Goal: Transaction & Acquisition: Purchase product/service

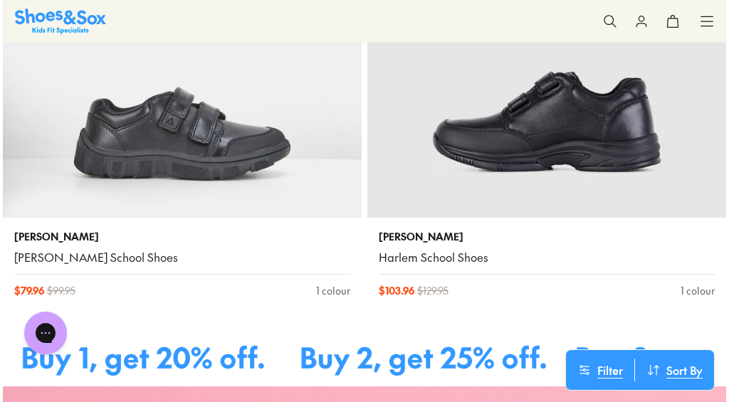
scroll to position [846, 1]
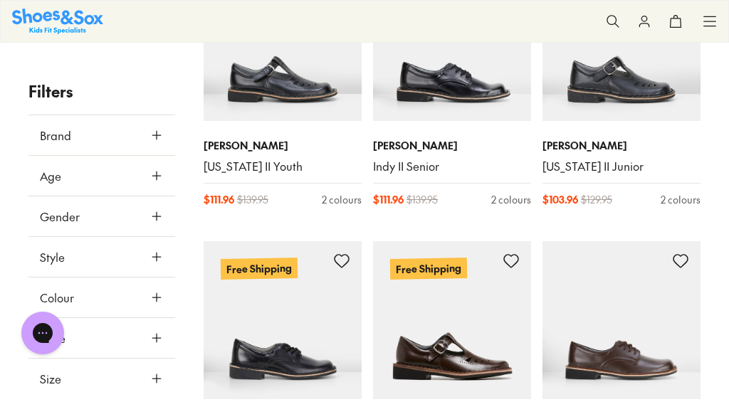
type input "***"
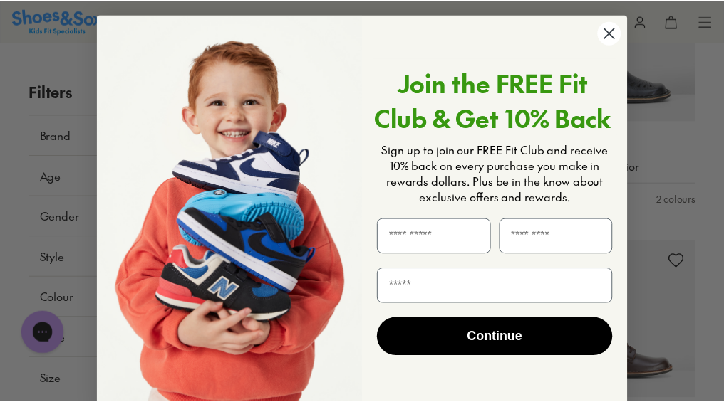
scroll to position [1, 0]
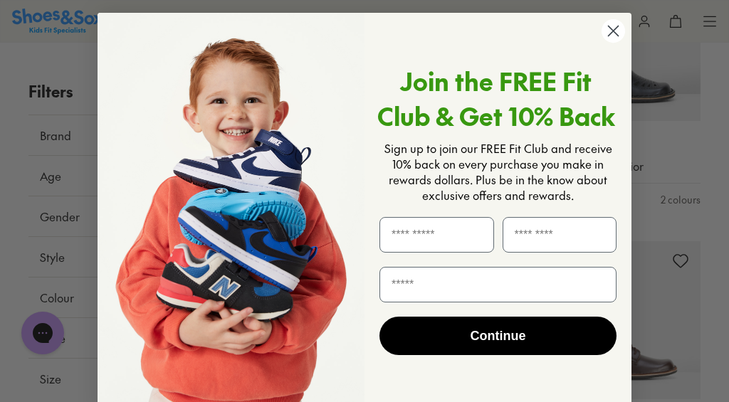
click at [605, 37] on circle "Close dialog" at bounding box center [614, 31] width 24 height 24
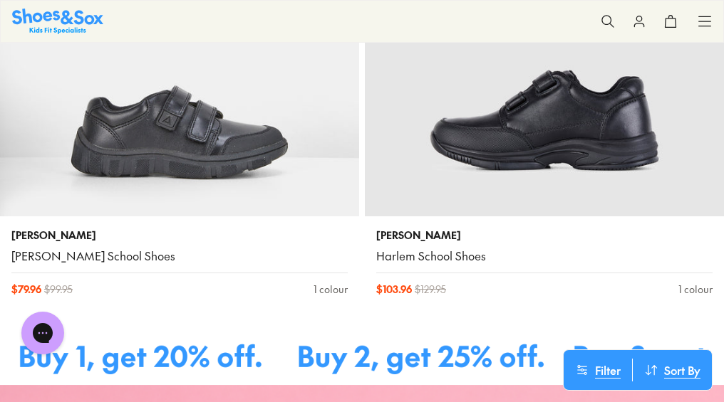
click at [571, 174] on img at bounding box center [544, 37] width 359 height 359
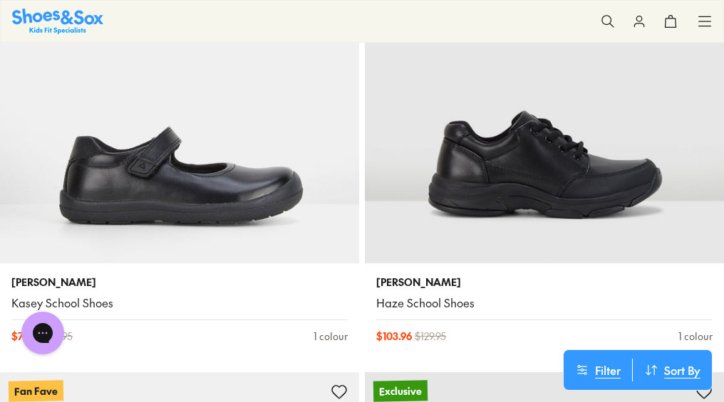
scroll to position [330, 0]
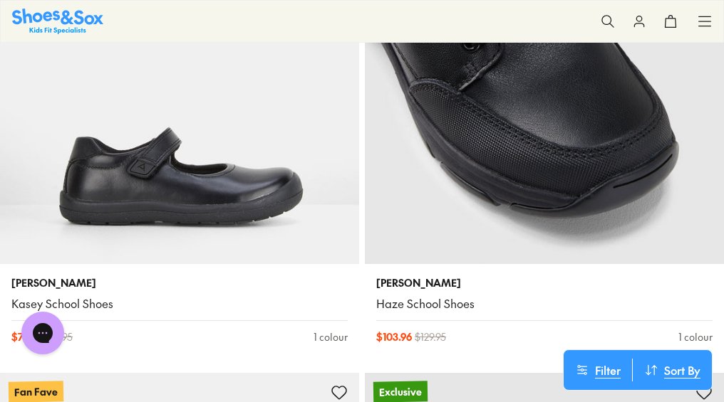
click at [667, 162] on img at bounding box center [544, 84] width 359 height 359
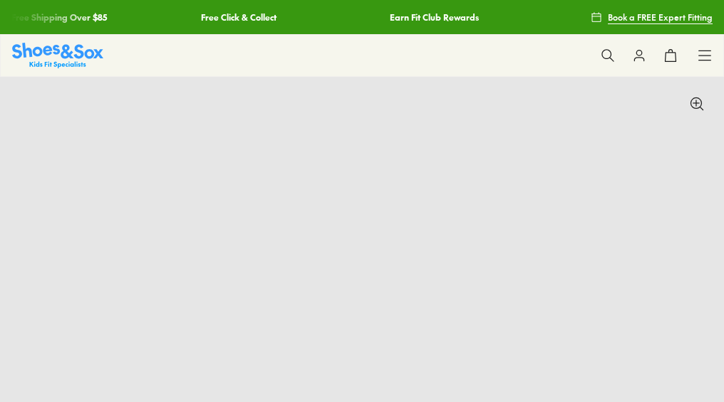
select select "*"
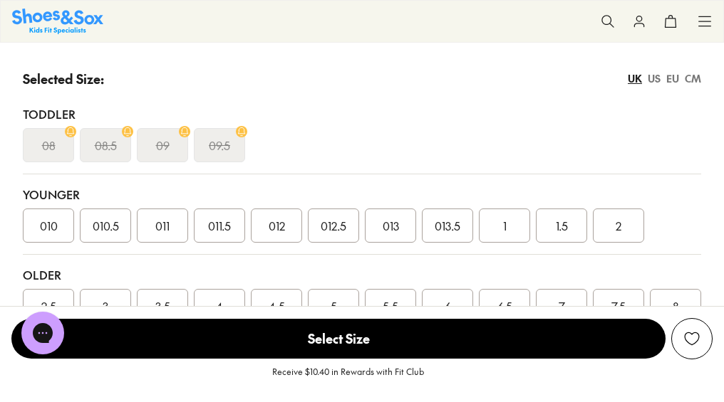
scroll to position [1284, 0]
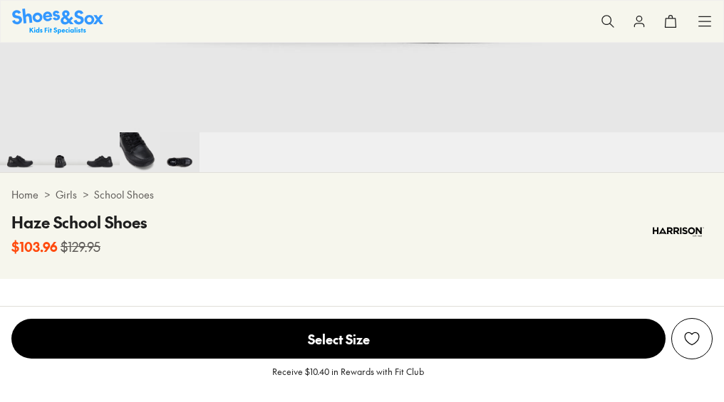
scroll to position [0, 2171]
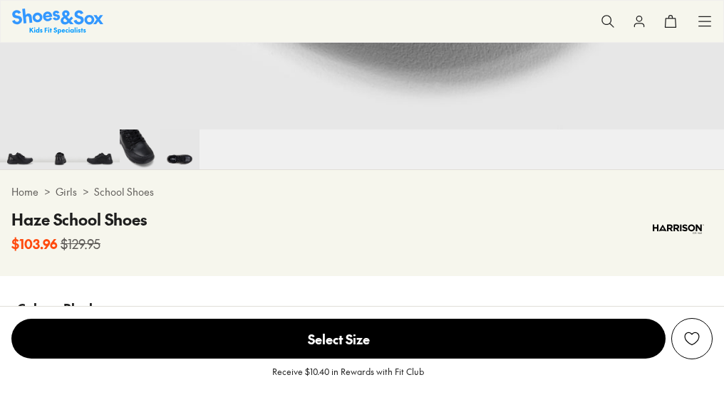
select select "*"
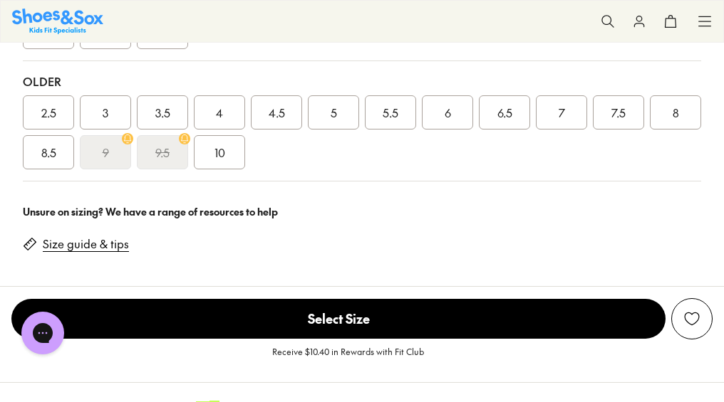
scroll to position [1163, 0]
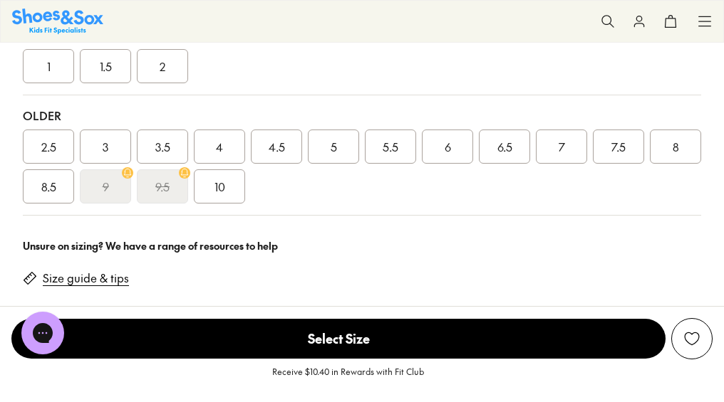
click at [126, 178] on icon at bounding box center [127, 172] width 11 height 11
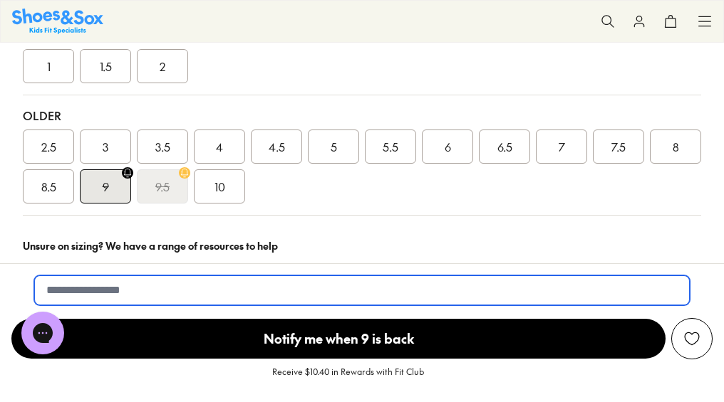
click at [49, 292] on input "email" at bounding box center [361, 291] width 655 height 30
type input "**********"
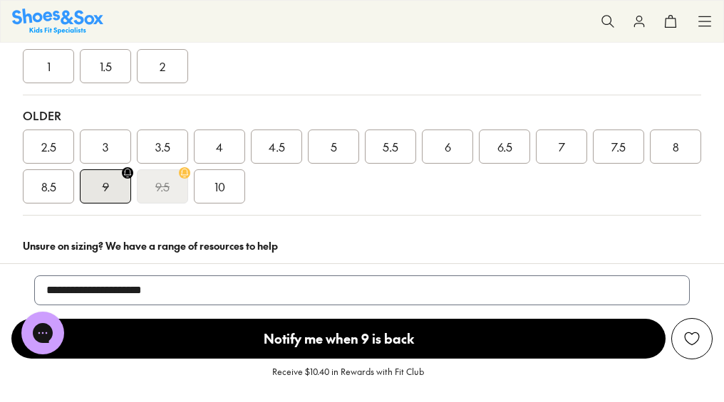
click at [210, 338] on span "Notify me when 9 is back" at bounding box center [338, 339] width 654 height 40
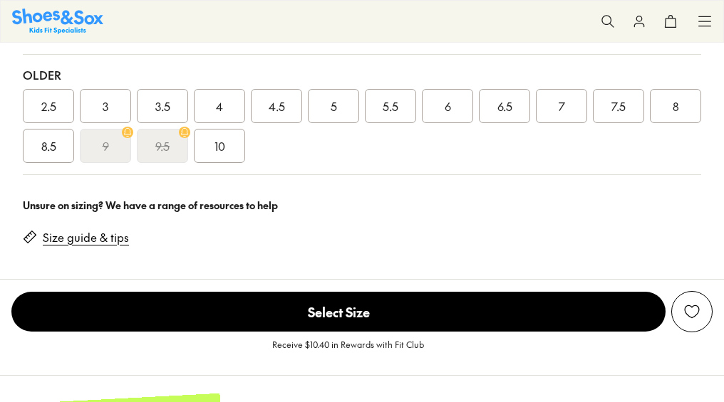
select select "*"
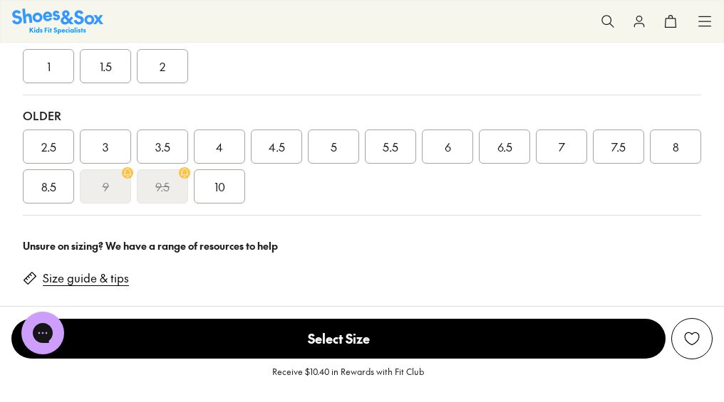
click at [699, 25] on icon at bounding box center [704, 21] width 14 height 14
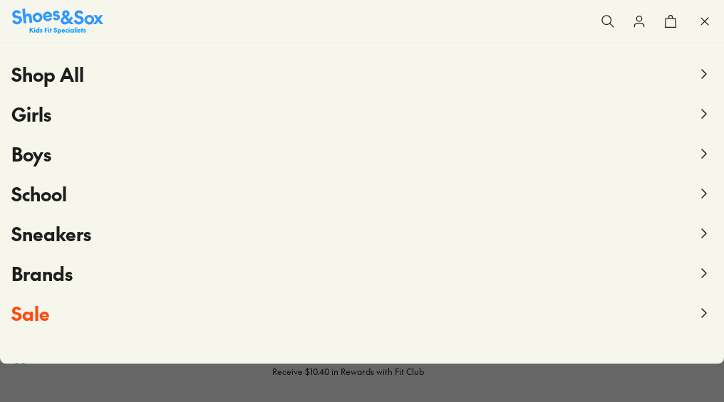
click at [46, 160] on span "Boys" at bounding box center [31, 154] width 40 height 26
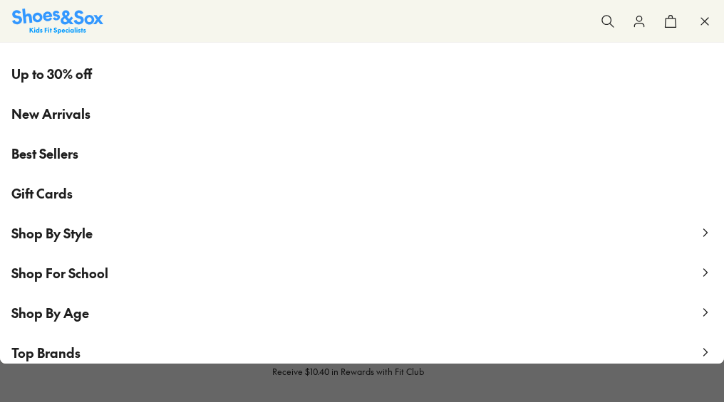
scroll to position [92, 0]
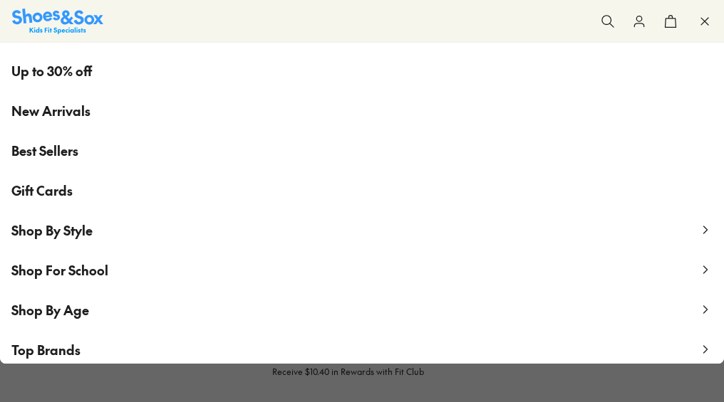
click at [70, 149] on span "Best Sellers" at bounding box center [44, 150] width 67 height 19
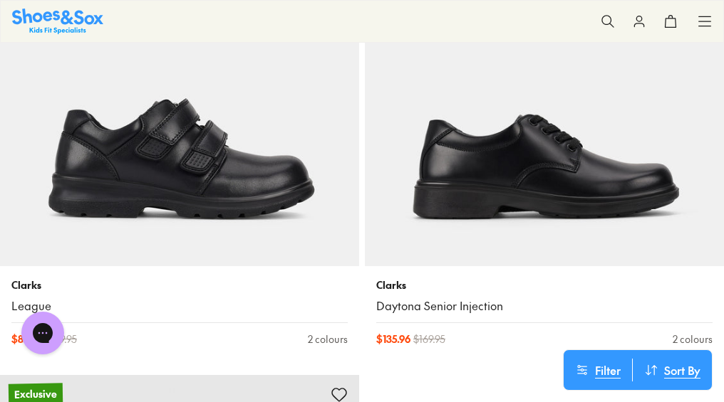
scroll to position [7664, 0]
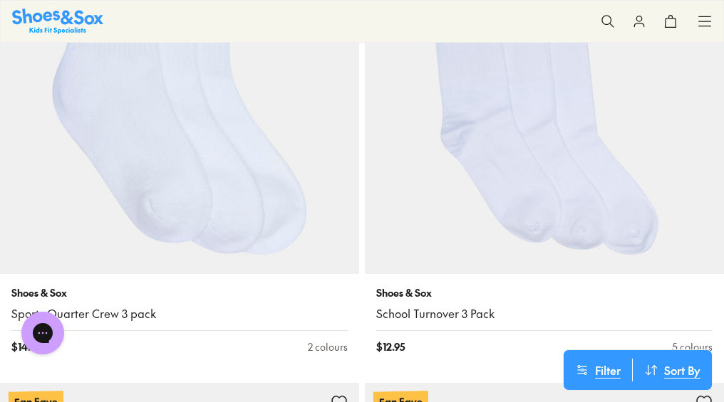
scroll to position [8588, 0]
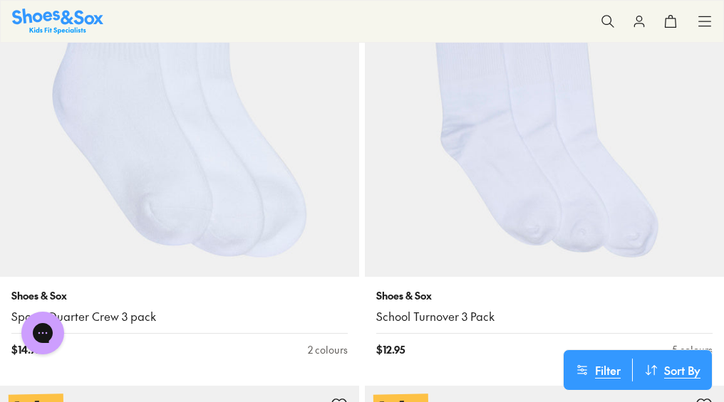
click at [261, 209] on img at bounding box center [179, 97] width 359 height 359
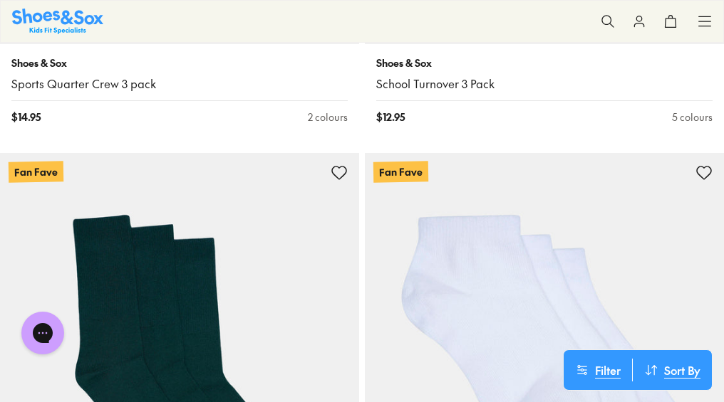
scroll to position [8820, 0]
click at [709, 24] on icon at bounding box center [704, 21] width 14 height 14
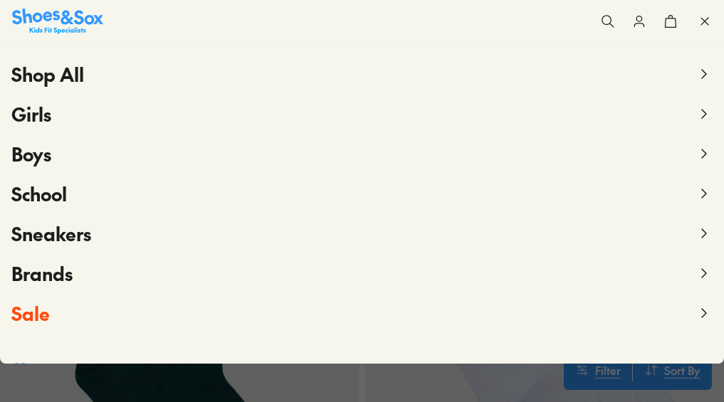
click at [41, 274] on span "Brands" at bounding box center [41, 274] width 61 height 26
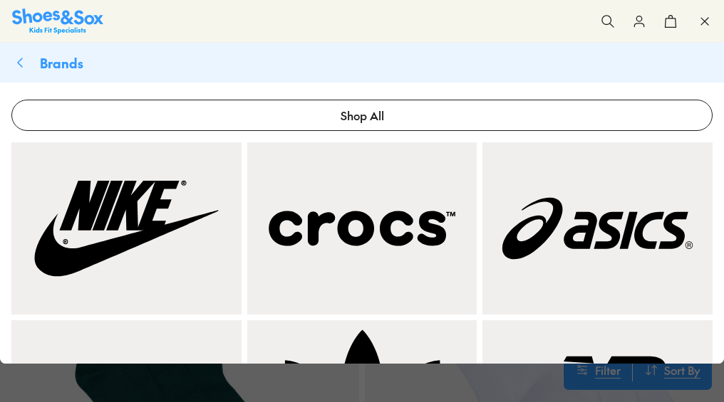
click at [324, 272] on img at bounding box center [362, 228] width 213 height 155
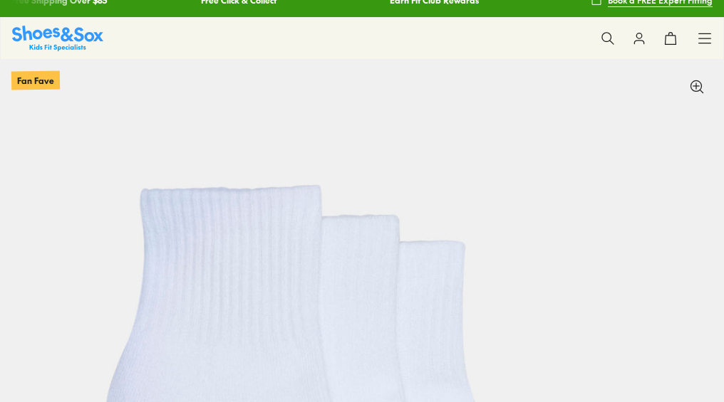
scroll to position [0, 724]
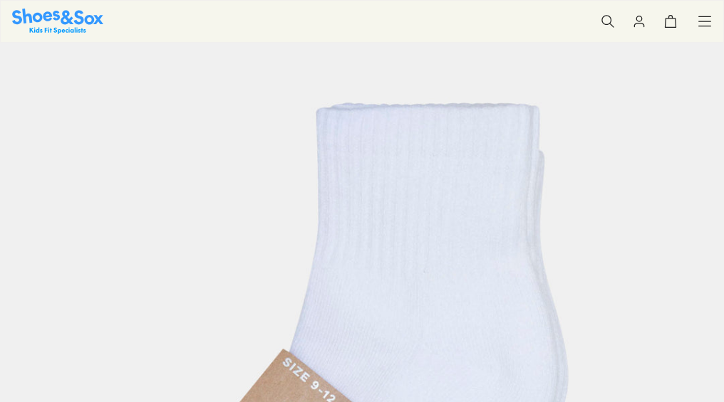
select select "*"
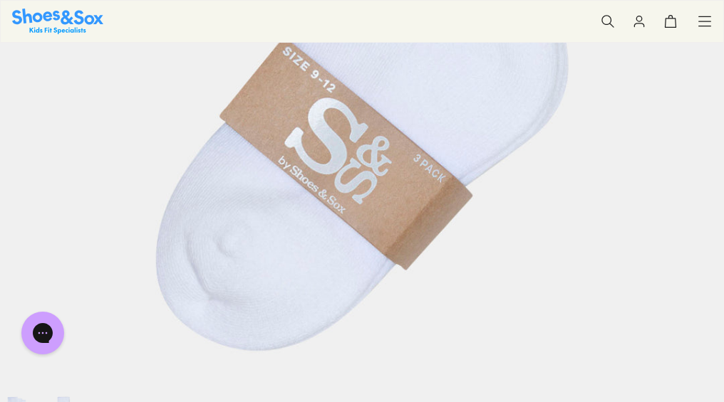
scroll to position [404, 0]
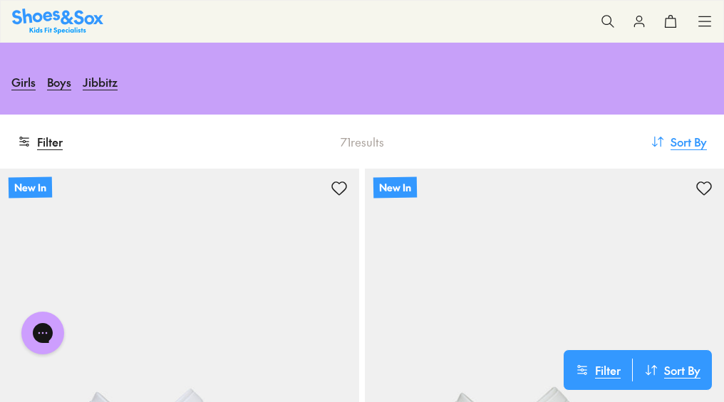
scroll to position [166, 0]
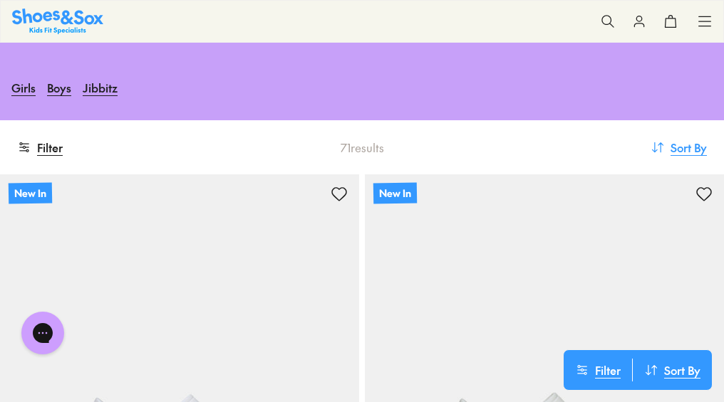
click at [690, 144] on span "Sort By" at bounding box center [688, 147] width 36 height 17
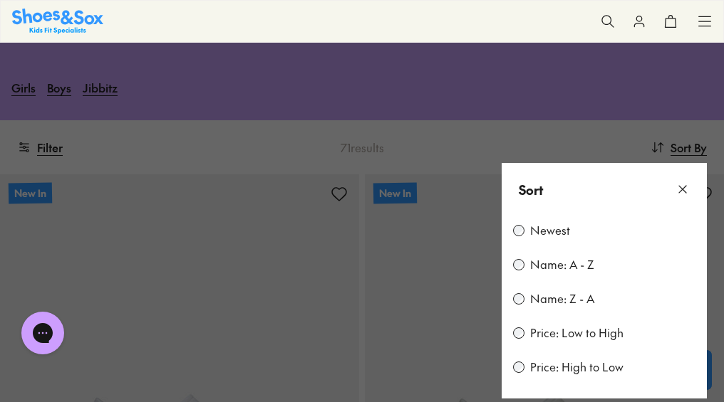
click at [581, 334] on label "Price: Low to High" at bounding box center [576, 334] width 93 height 16
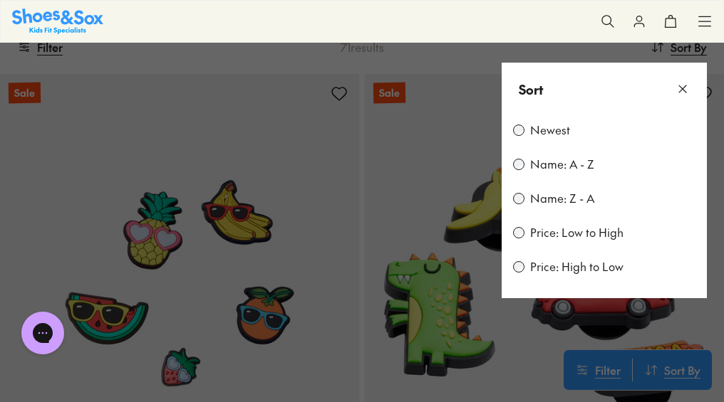
click at [680, 88] on icon at bounding box center [682, 89] width 14 height 14
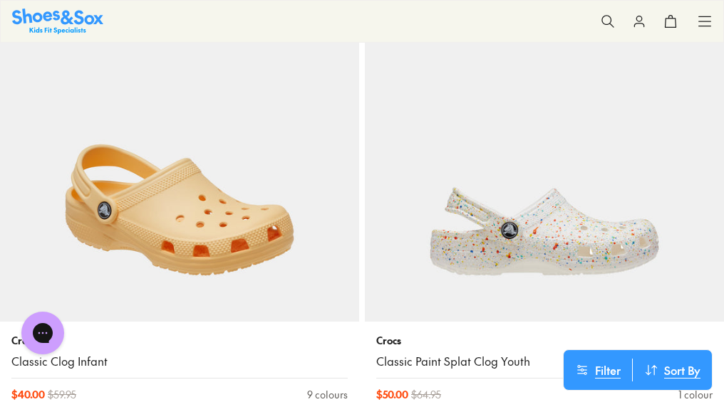
scroll to position [2992, 0]
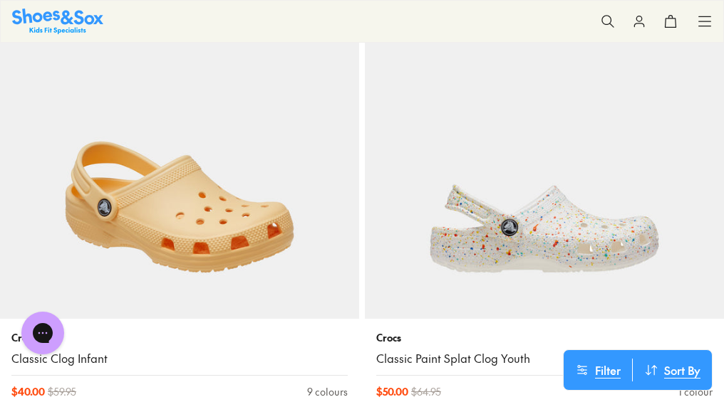
click at [189, 229] on img at bounding box center [179, 139] width 359 height 359
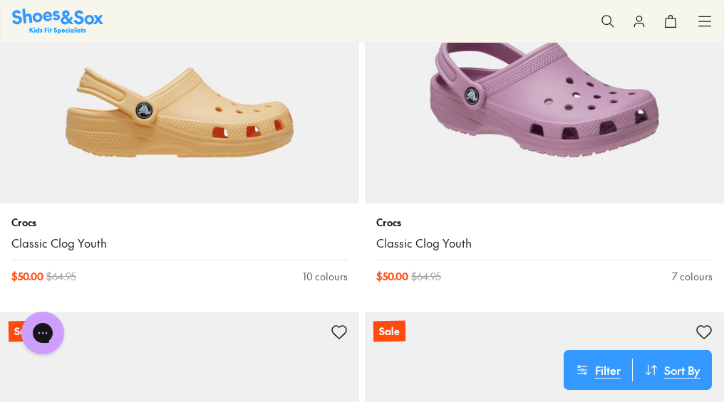
scroll to position [3592, 0]
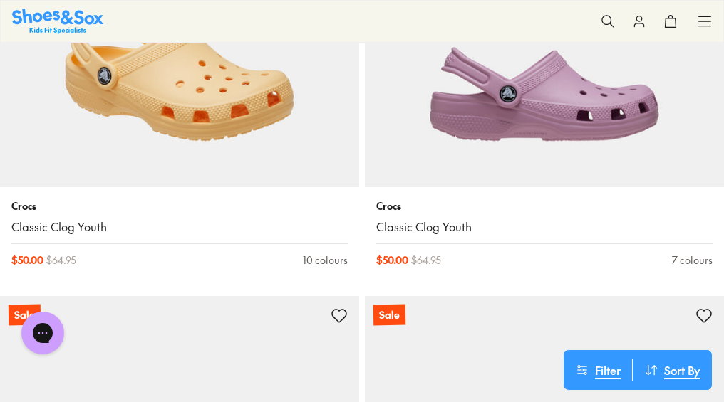
click at [334, 170] on img at bounding box center [179, 7] width 359 height 359
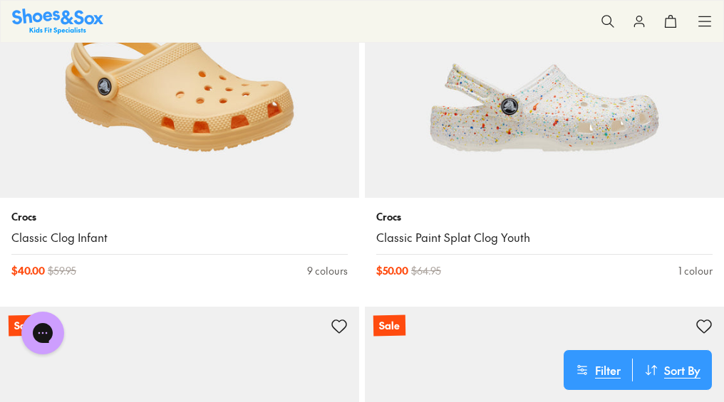
scroll to position [3115, 0]
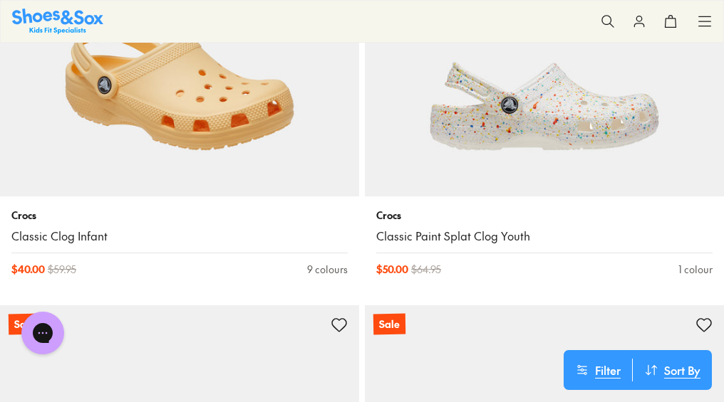
click at [321, 175] on img at bounding box center [179, 17] width 359 height 359
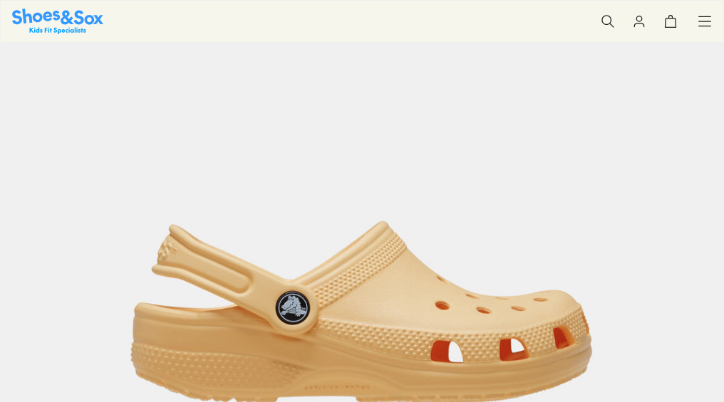
select select "*"
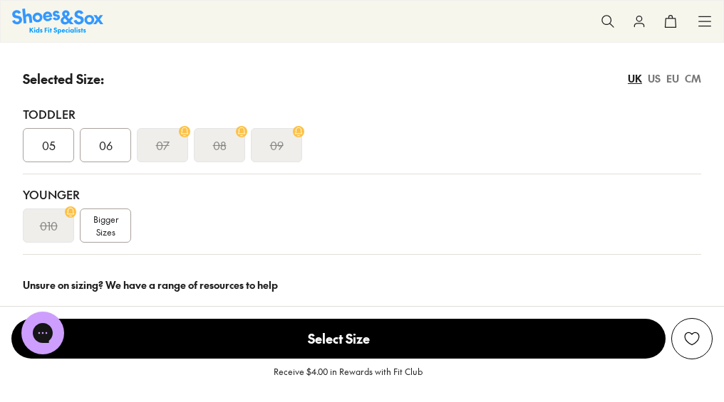
scroll to position [1084, 0]
click at [119, 231] on div "Bigger Sizes" at bounding box center [105, 226] width 51 height 34
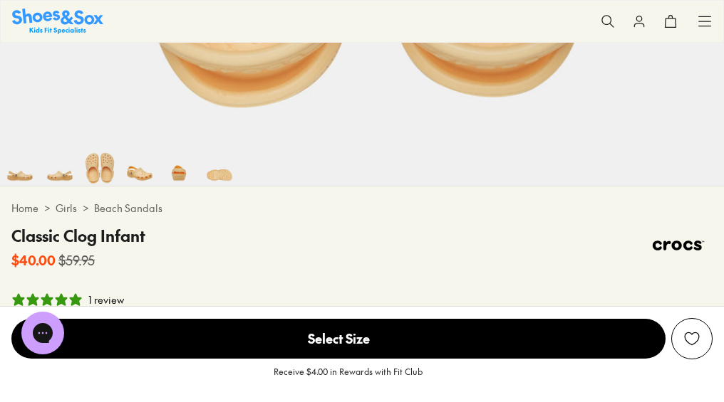
scroll to position [418, 0]
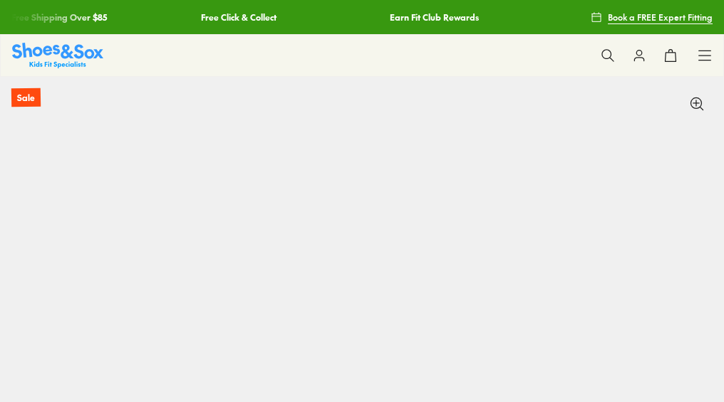
select select "*"
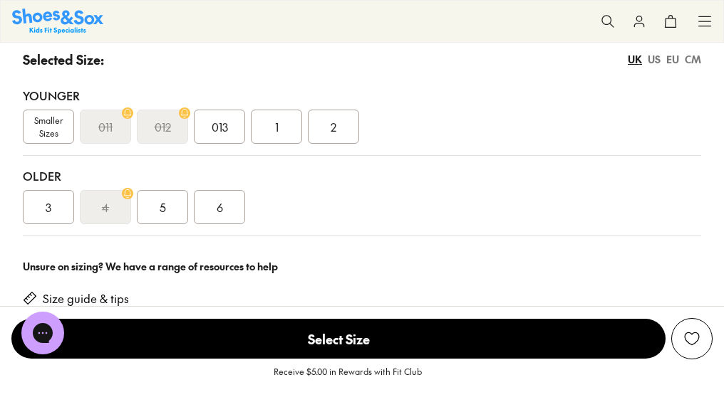
scroll to position [1065, 0]
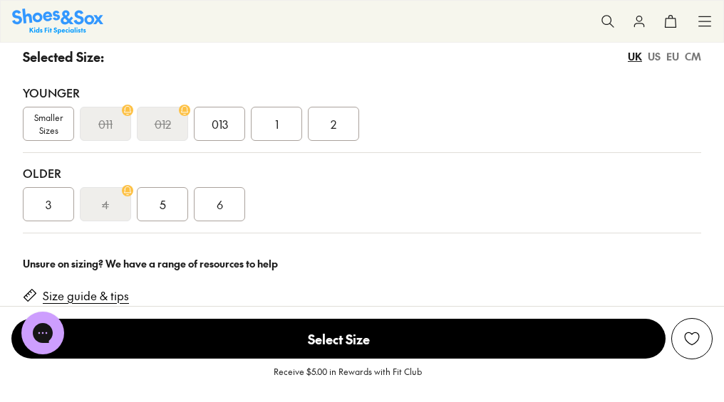
click at [234, 217] on div "6" at bounding box center [219, 204] width 51 height 34
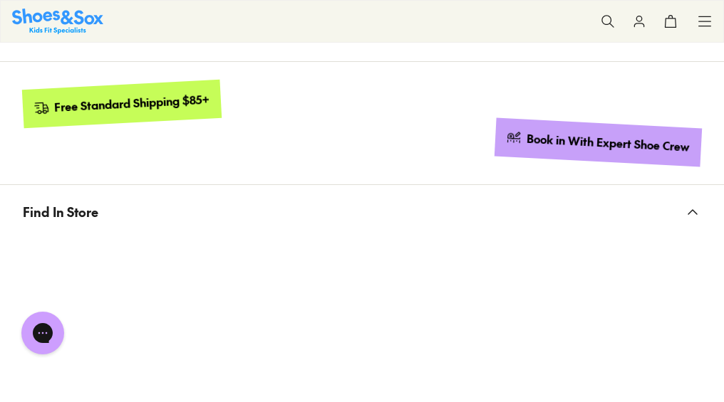
scroll to position [1437, 0]
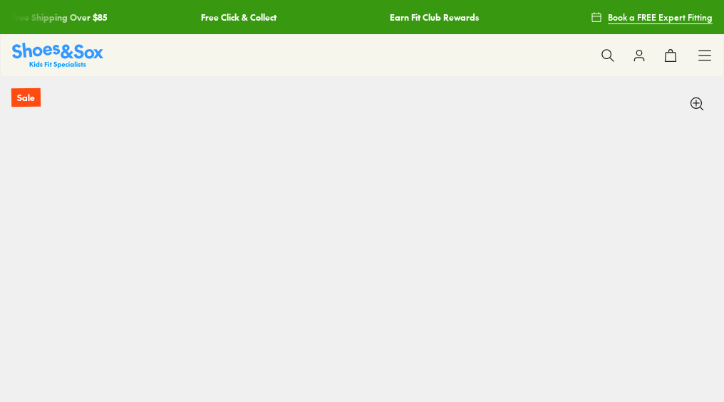
select select "*"
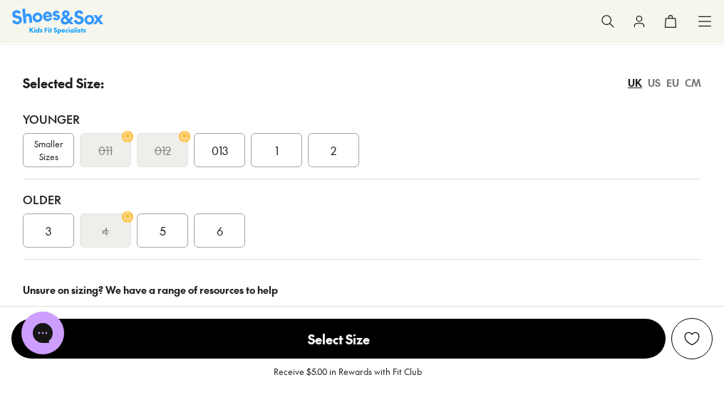
scroll to position [1039, 0]
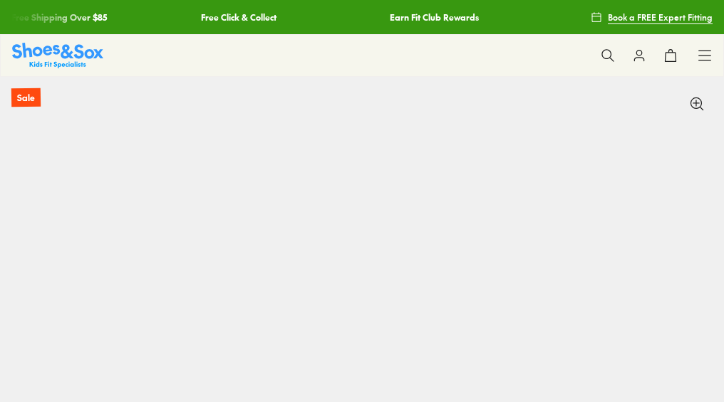
scroll to position [0, 724]
select select "*"
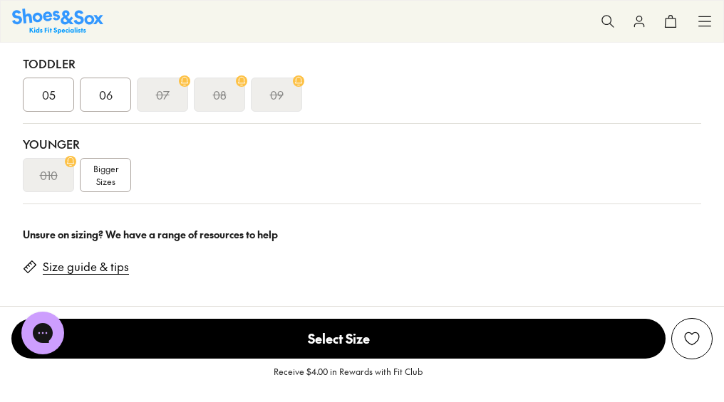
scroll to position [1137, 0]
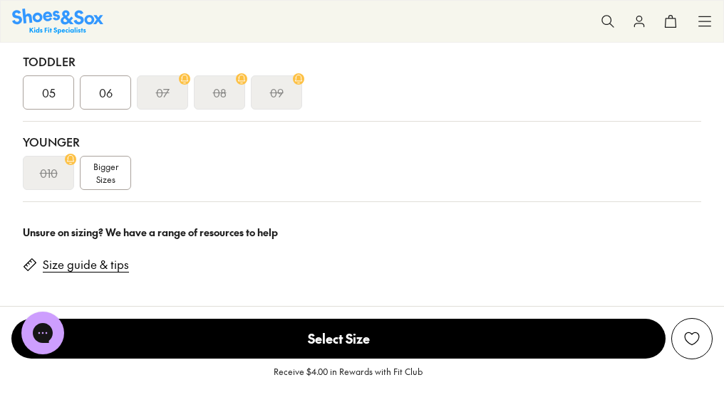
click at [116, 177] on span "Bigger Sizes" at bounding box center [105, 173] width 25 height 26
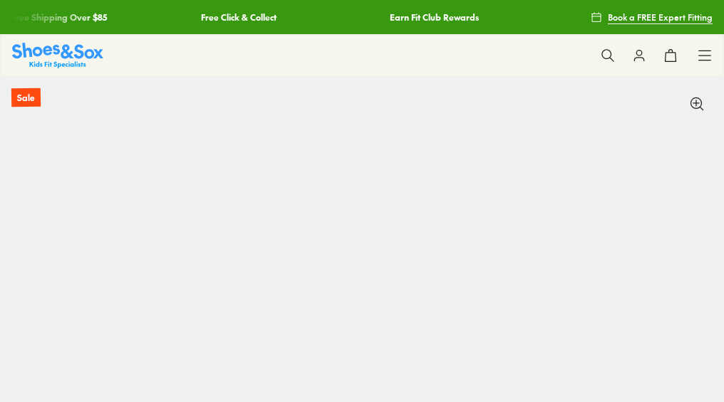
select select "*"
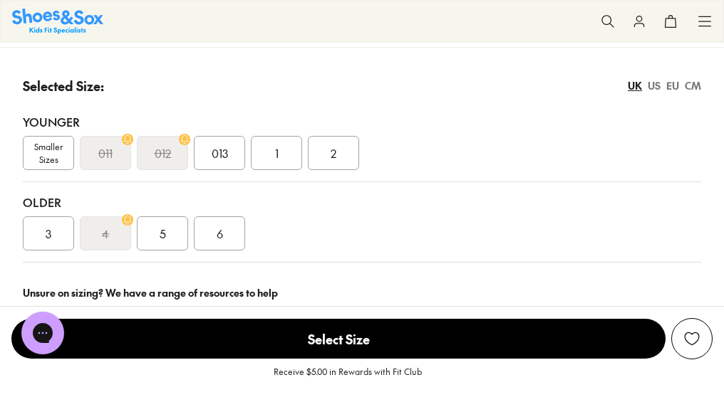
scroll to position [1036, 0]
click at [236, 249] on div "6" at bounding box center [219, 233] width 51 height 34
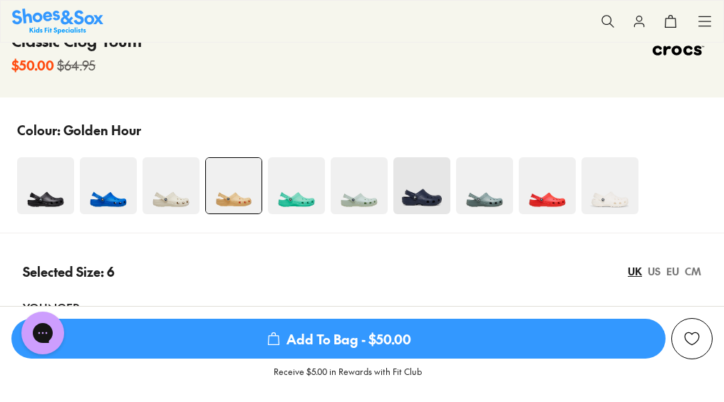
scroll to position [850, 0]
click at [27, 199] on img at bounding box center [45, 185] width 57 height 57
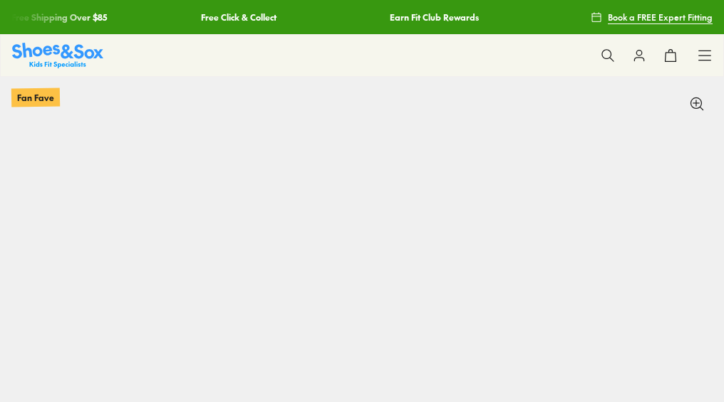
select select "*"
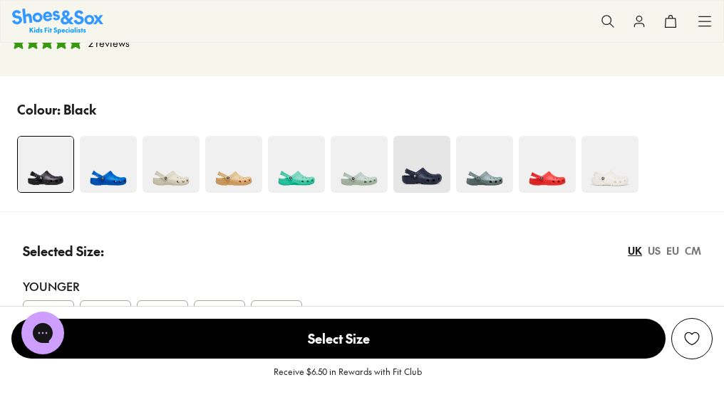
scroll to position [912, 0]
click at [108, 184] on img at bounding box center [108, 163] width 57 height 57
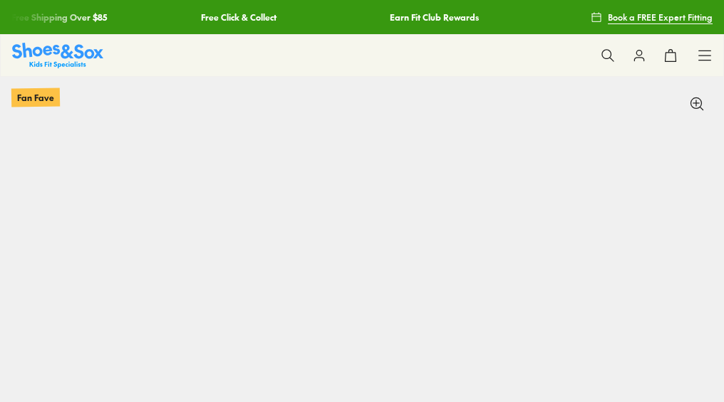
scroll to position [88, 1]
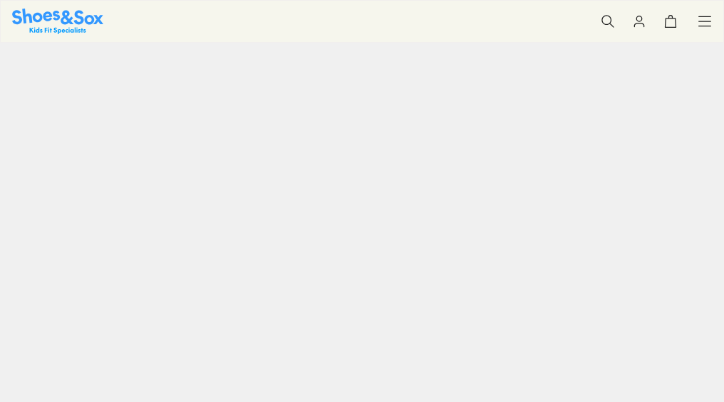
select select "*"
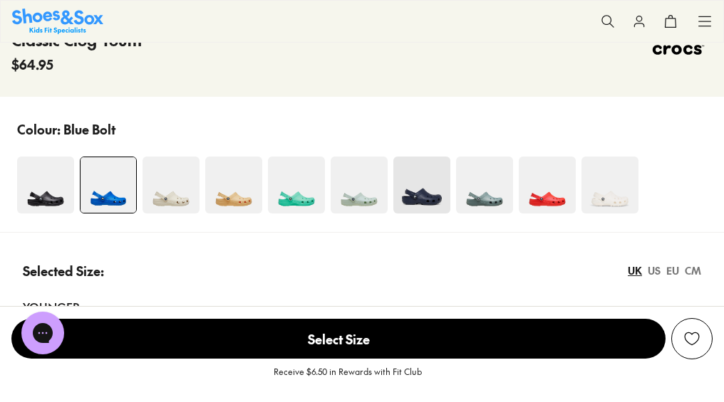
scroll to position [853, 0]
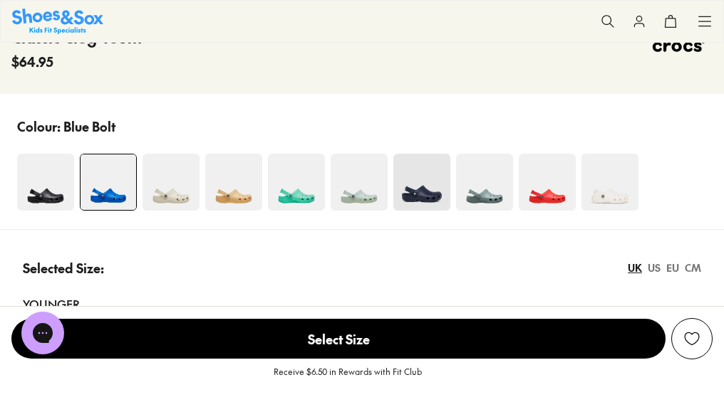
click at [174, 199] on img at bounding box center [170, 182] width 57 height 57
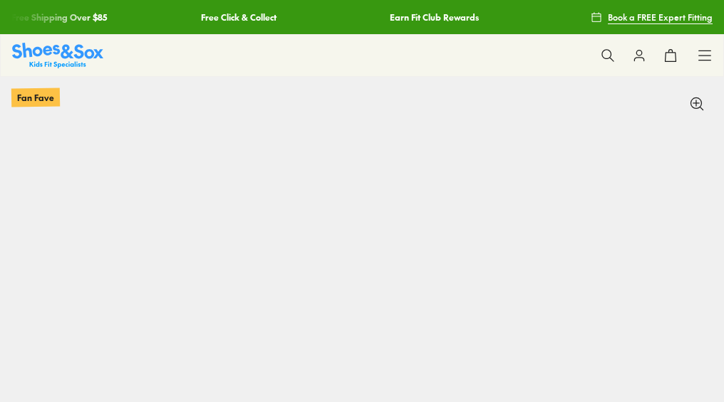
scroll to position [292, 0]
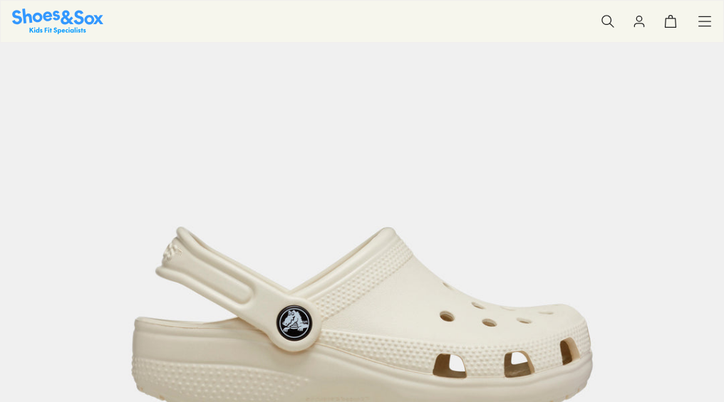
select select "*"
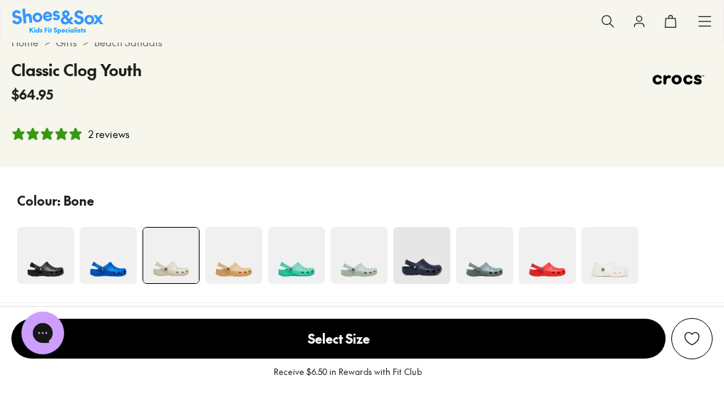
scroll to position [838, 0]
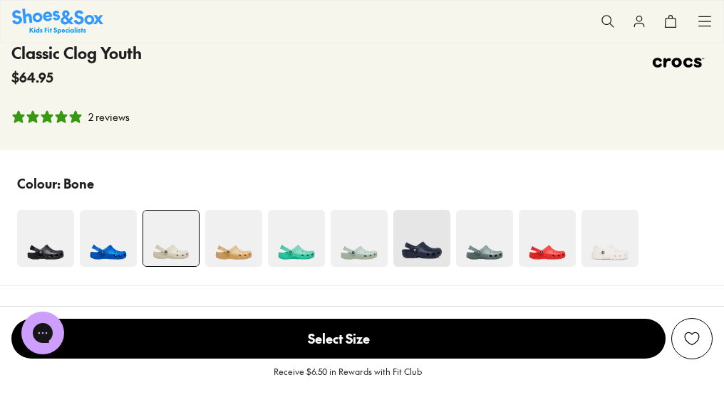
click at [293, 246] on img at bounding box center [296, 238] width 57 height 57
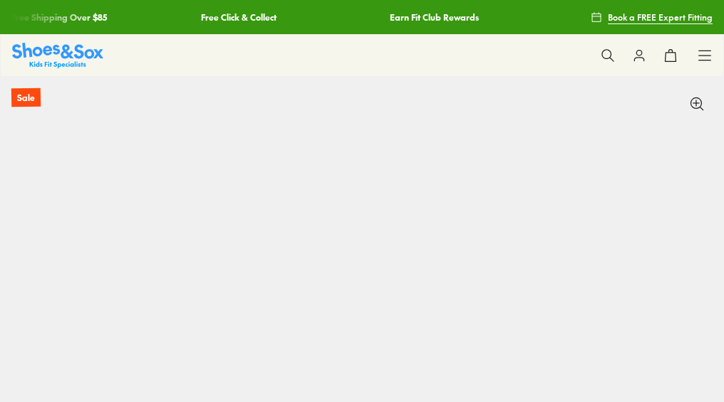
select select "*"
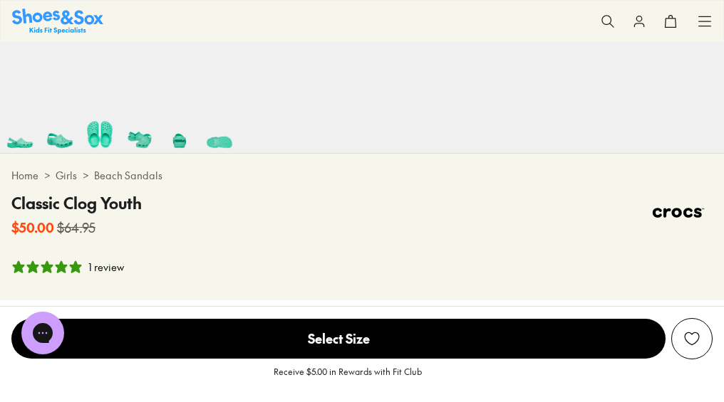
scroll to position [690, 1]
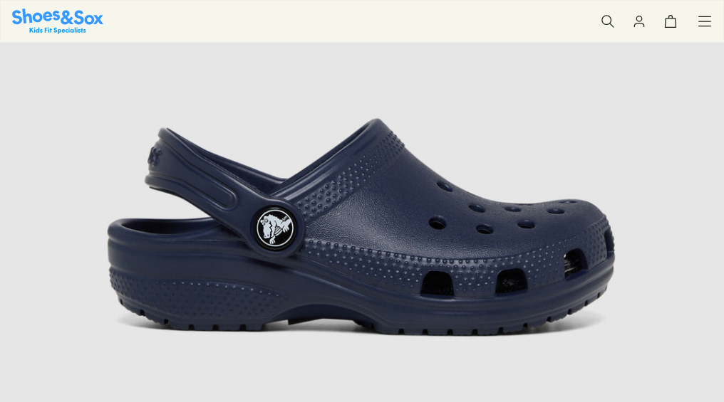
select select "*"
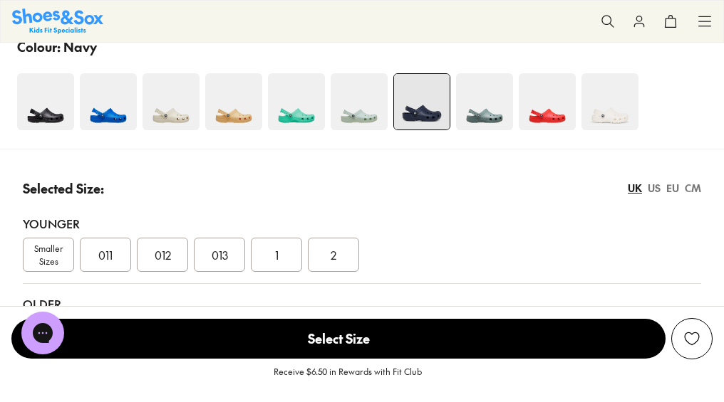
scroll to position [977, 0]
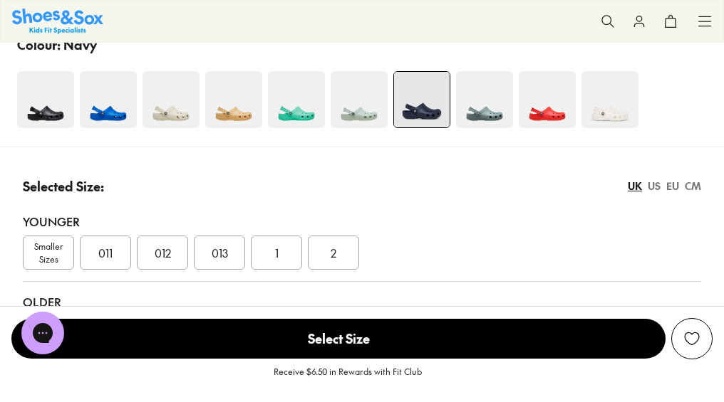
click at [491, 130] on div at bounding box center [362, 78] width 724 height 135
click at [491, 125] on img at bounding box center [484, 99] width 57 height 57
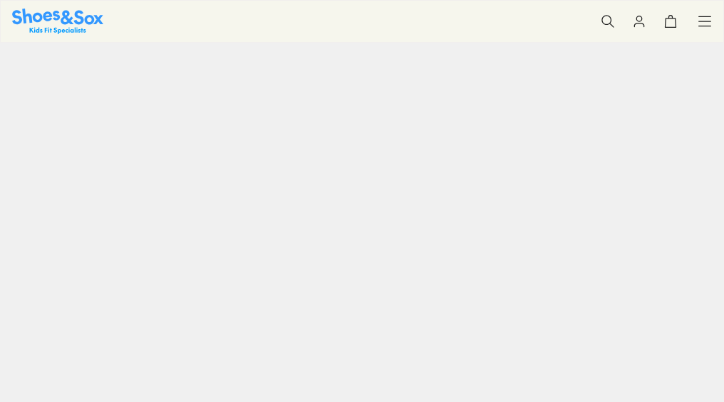
select select "*"
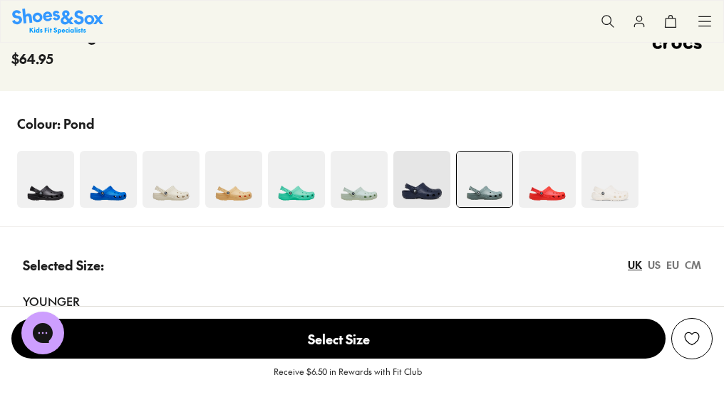
scroll to position [857, 0]
click at [595, 189] on img at bounding box center [609, 178] width 57 height 57
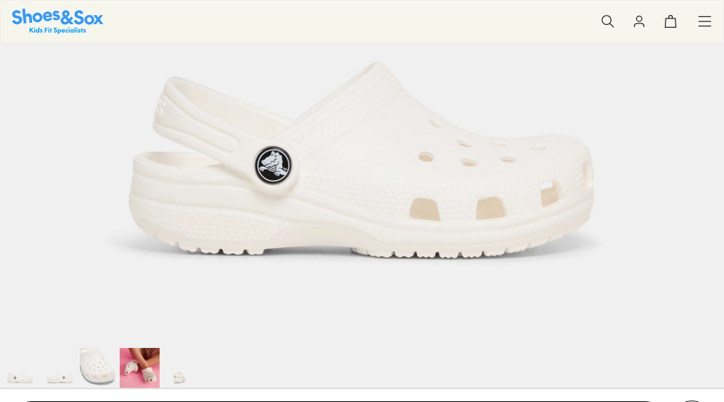
select select "*"
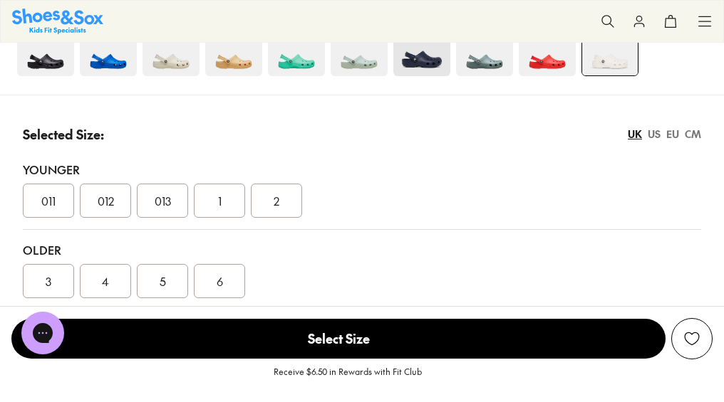
scroll to position [1031, 0]
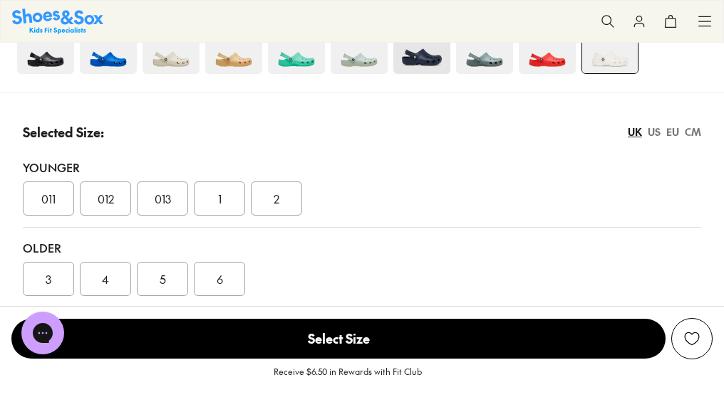
click at [653, 137] on div "US" at bounding box center [653, 132] width 13 height 15
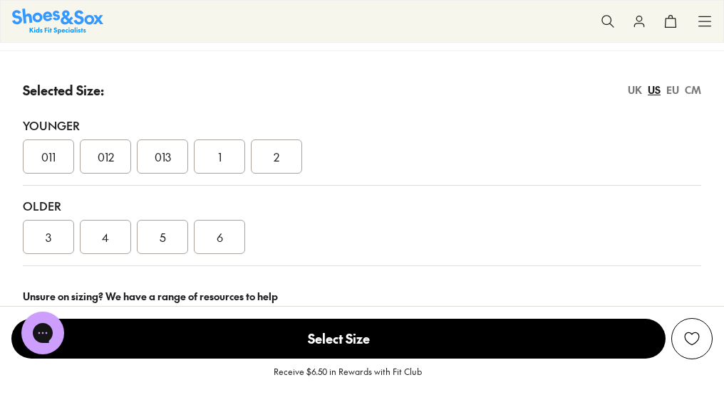
scroll to position [1071, 0]
click at [690, 95] on div "CM" at bounding box center [693, 91] width 16 height 15
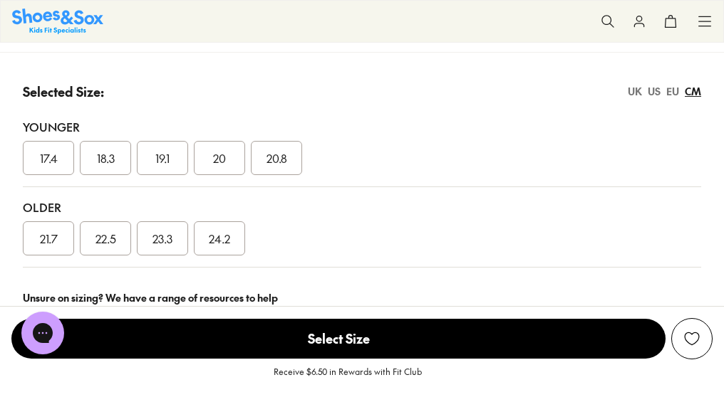
click at [631, 96] on div "UK" at bounding box center [635, 91] width 14 height 15
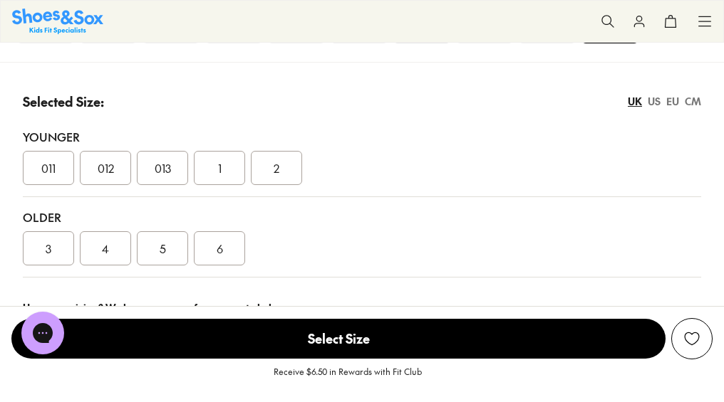
scroll to position [1056, 0]
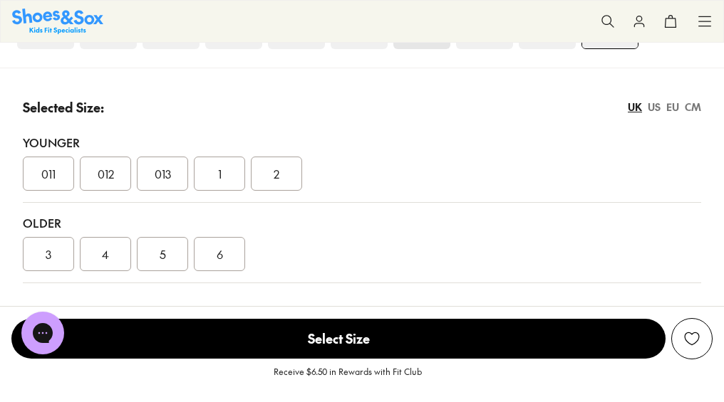
click at [654, 115] on div "US" at bounding box center [653, 107] width 13 height 15
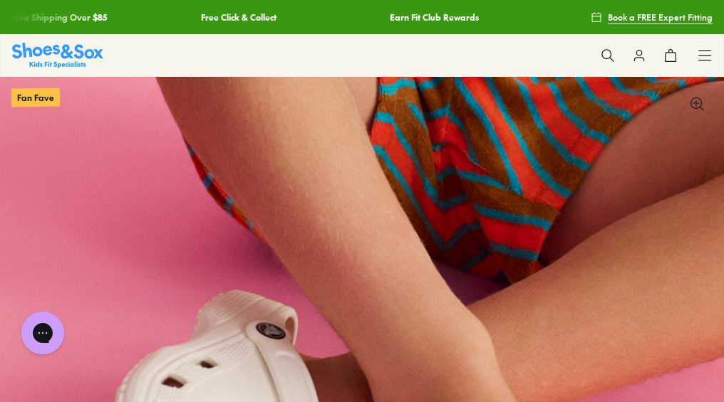
scroll to position [0, 0]
click at [700, 53] on icon at bounding box center [704, 55] width 14 height 14
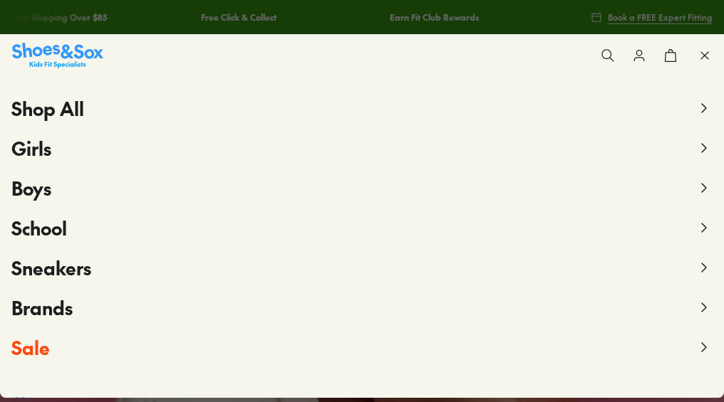
click at [46, 307] on span "Brands" at bounding box center [41, 308] width 61 height 26
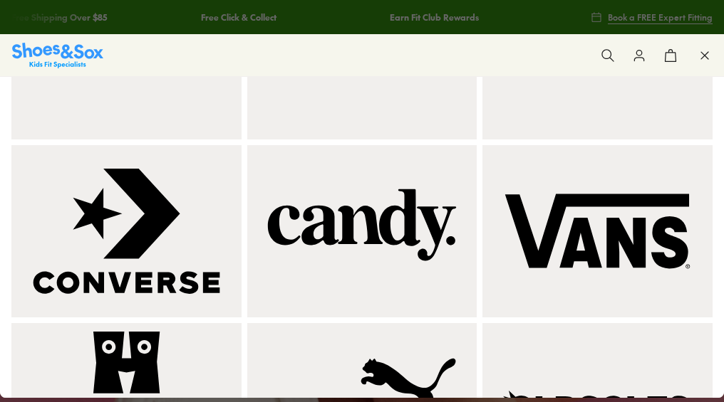
scroll to position [742, 0]
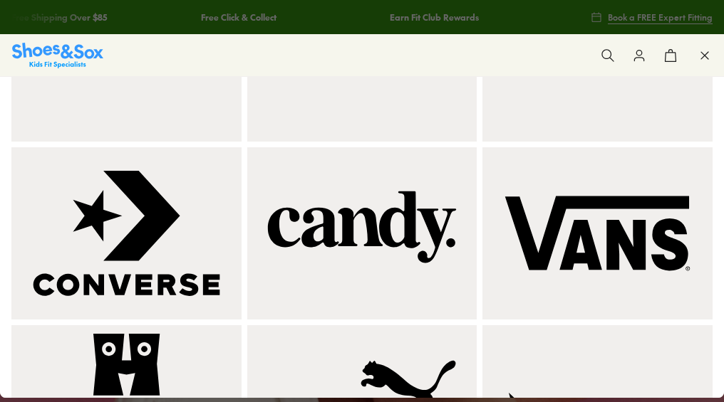
click at [187, 133] on img at bounding box center [126, 55] width 213 height 155
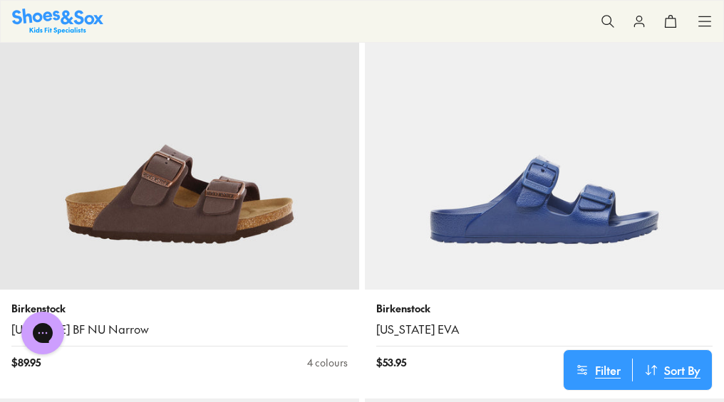
scroll to position [4396, 0]
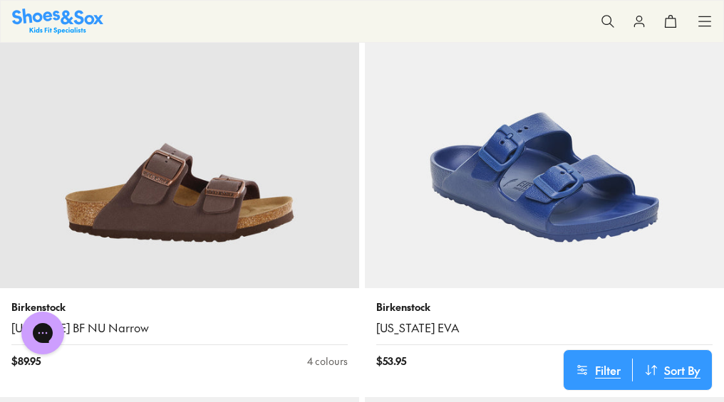
click at [570, 210] on img at bounding box center [544, 108] width 359 height 359
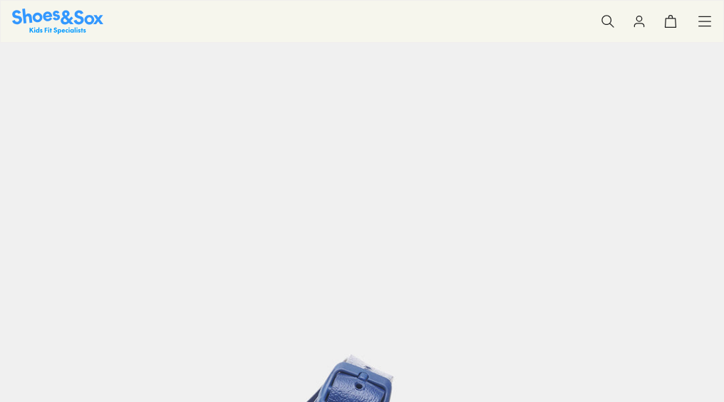
select select "*"
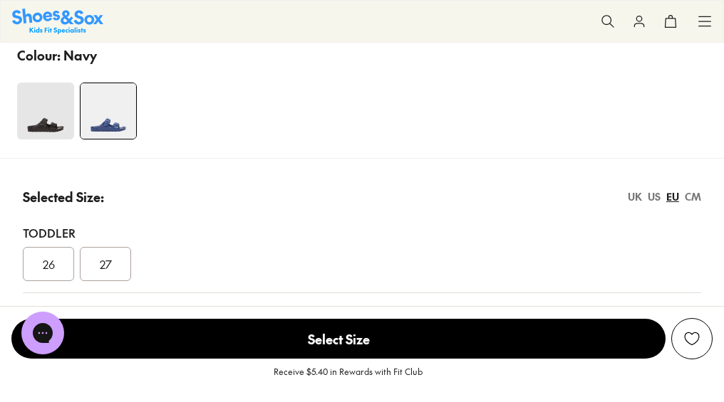
scroll to position [925, 0]
click at [633, 203] on div "UK" at bounding box center [635, 196] width 14 height 15
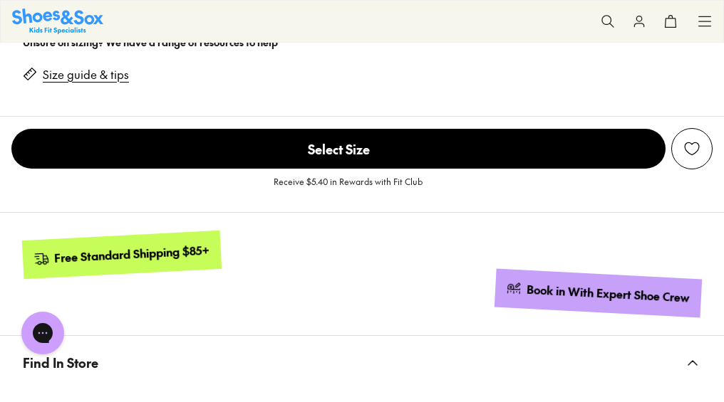
scroll to position [1370, 0]
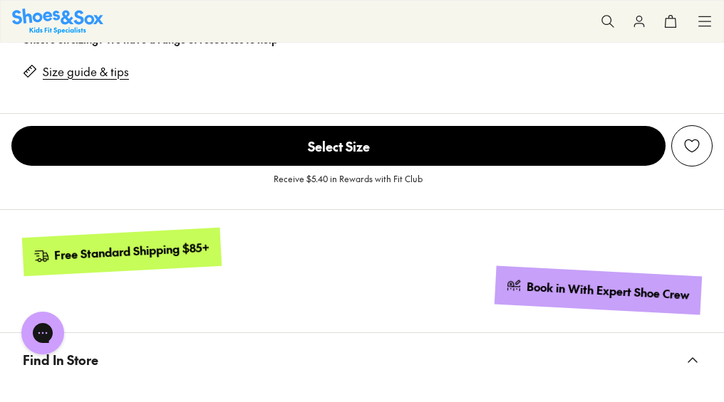
click at [703, 25] on icon at bounding box center [704, 21] width 14 height 14
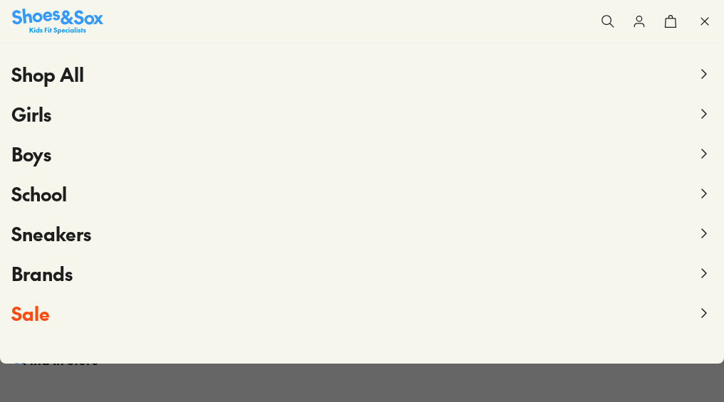
click at [612, 23] on icon at bounding box center [607, 21] width 14 height 14
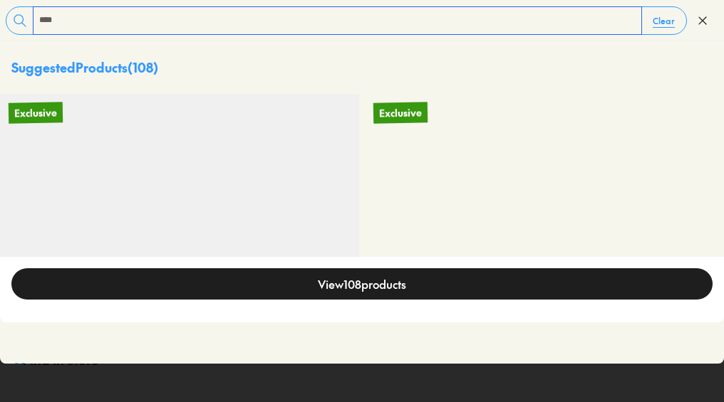
type input "****"
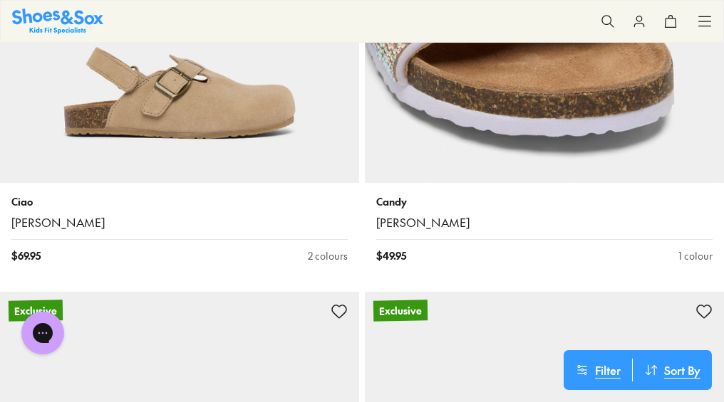
scroll to position [8157, 1]
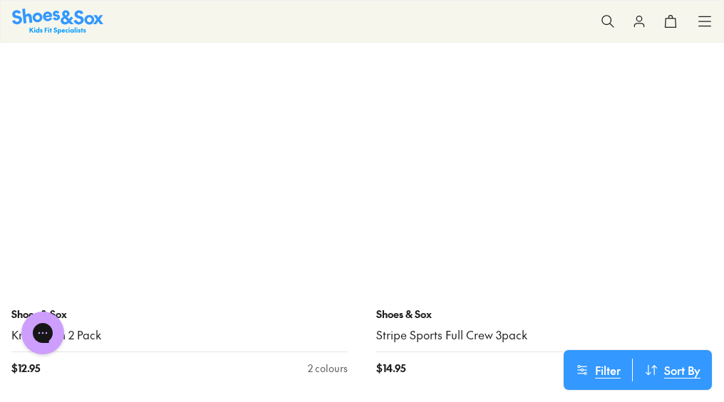
scroll to position [15116, 1]
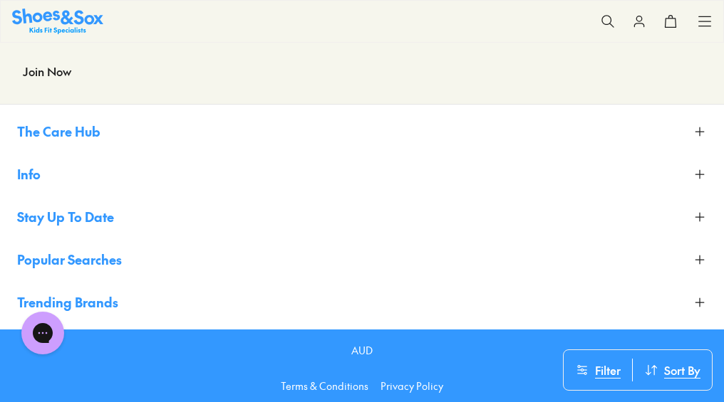
scroll to position [23409, 0]
